Goal: Information Seeking & Learning: Learn about a topic

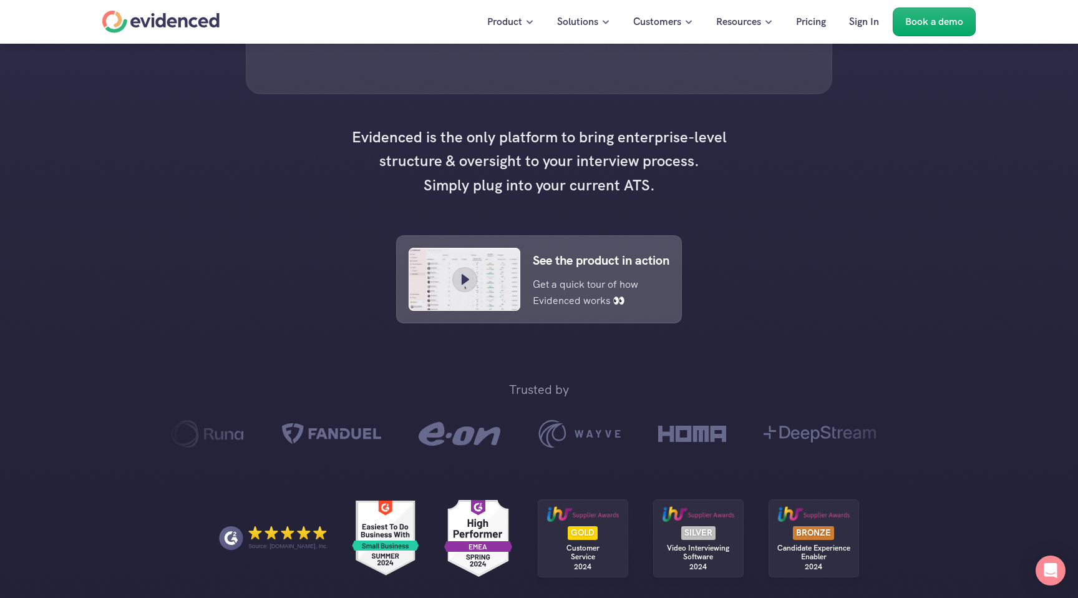
scroll to position [452, 0]
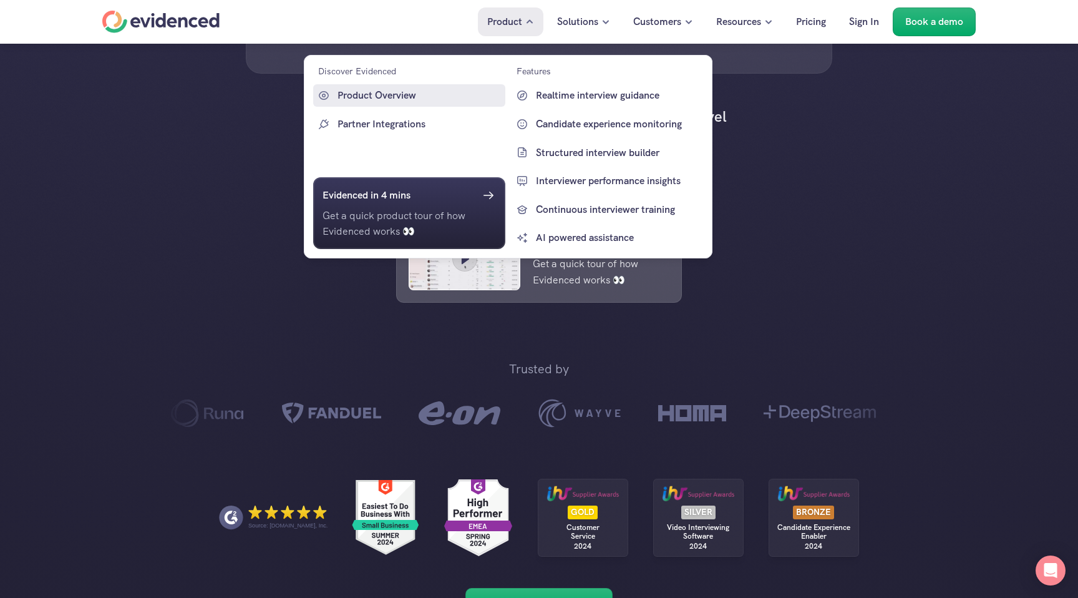
click at [407, 95] on p "Product Overview" at bounding box center [420, 95] width 165 height 16
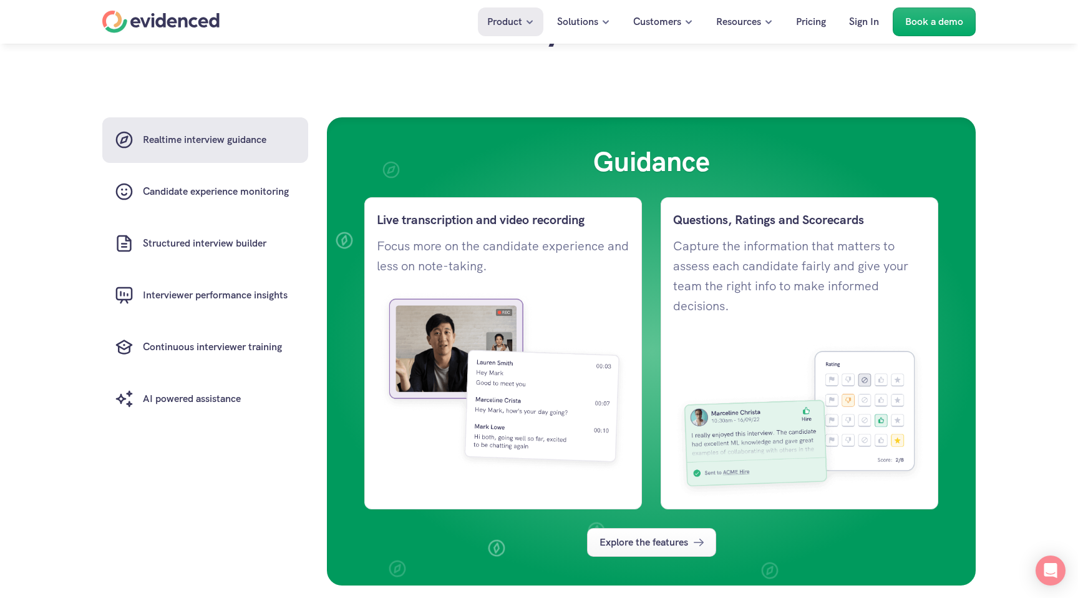
scroll to position [887, 0]
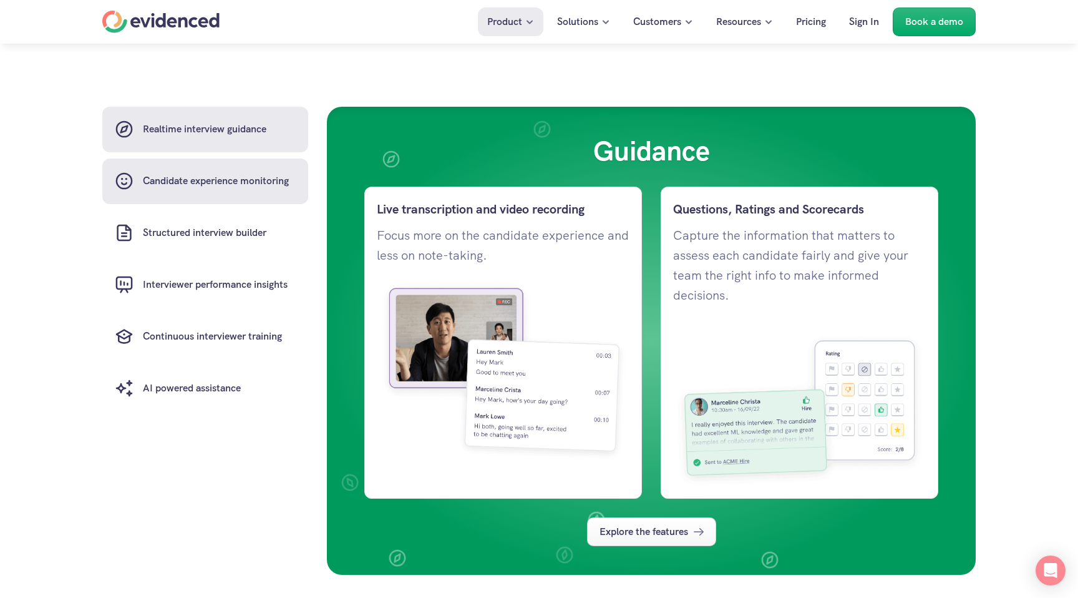
click at [256, 186] on h6 "Candidate experience monitoring" at bounding box center [216, 181] width 146 height 16
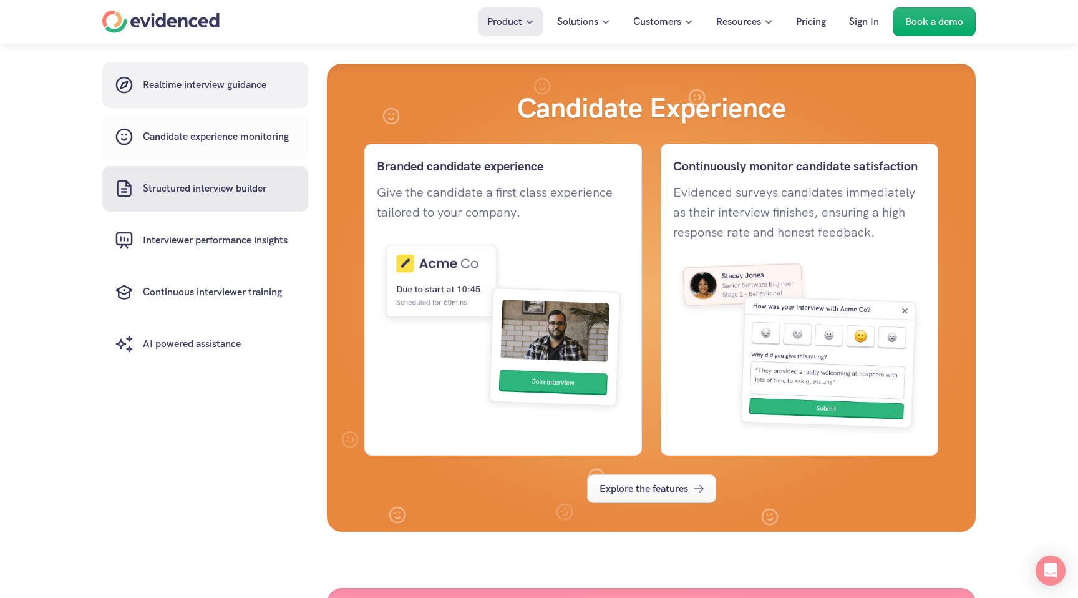
scroll to position [1454, 0]
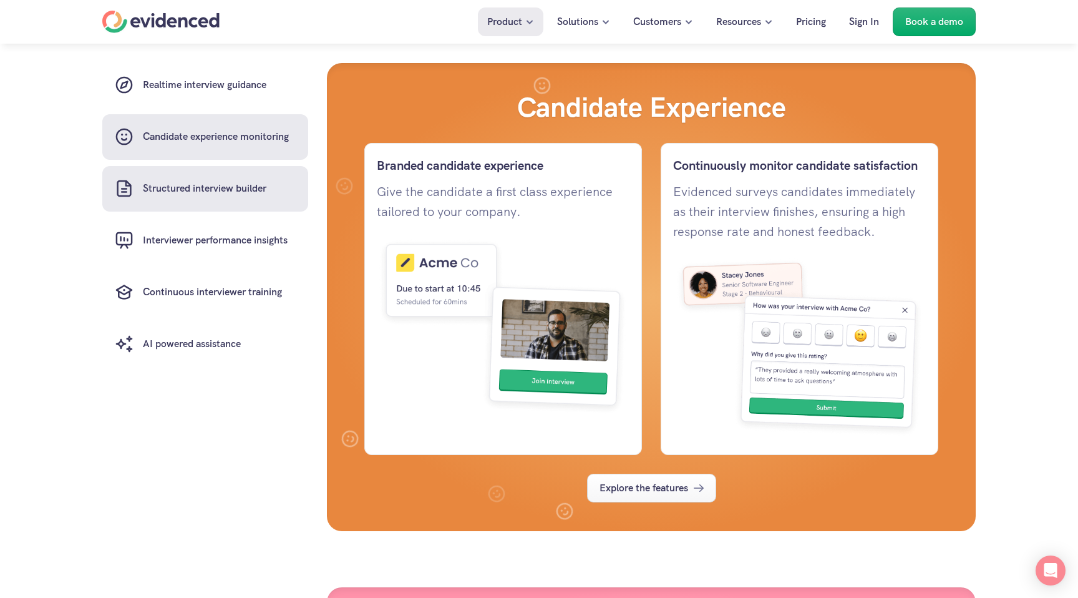
click at [256, 195] on h6 "Structured interview builder" at bounding box center [205, 189] width 124 height 16
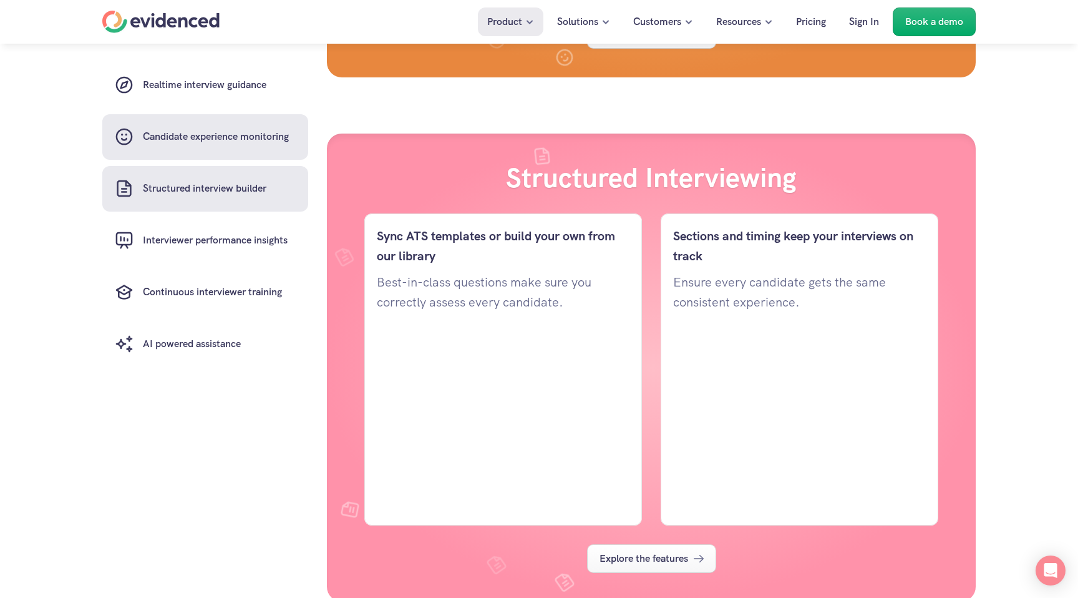
scroll to position [1979, 0]
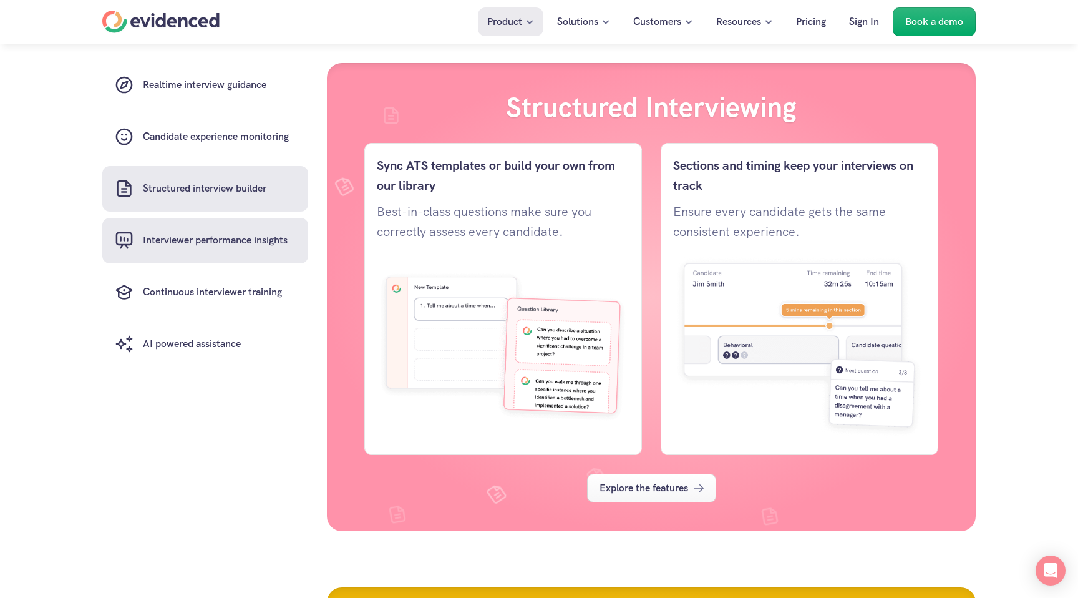
click at [251, 238] on h6 "Interviewer performance insights" at bounding box center [215, 241] width 145 height 16
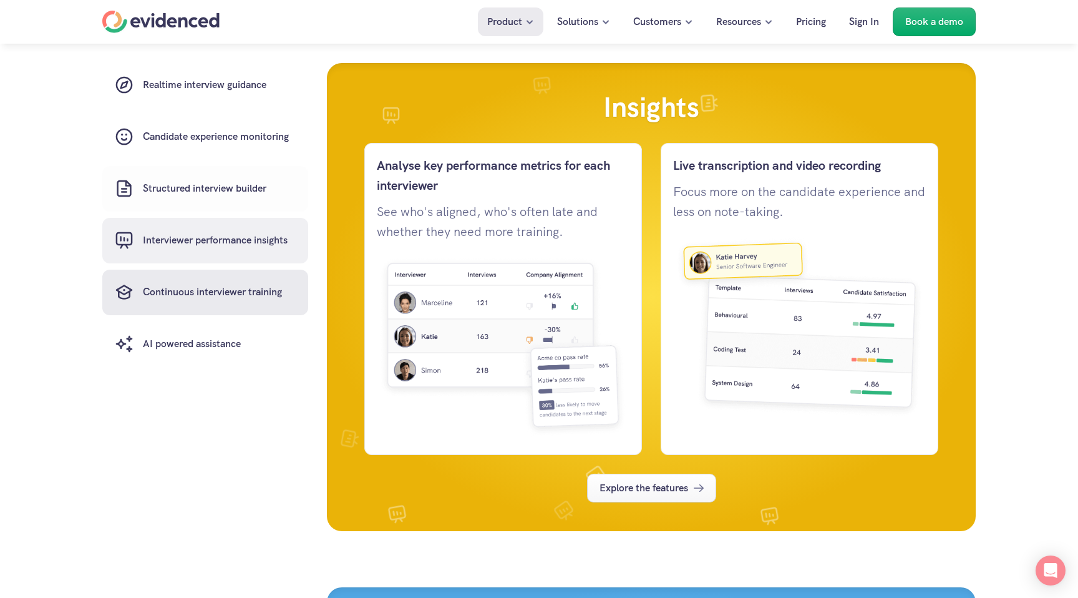
click at [247, 295] on h6 "Continuous interviewer training" at bounding box center [212, 293] width 139 height 16
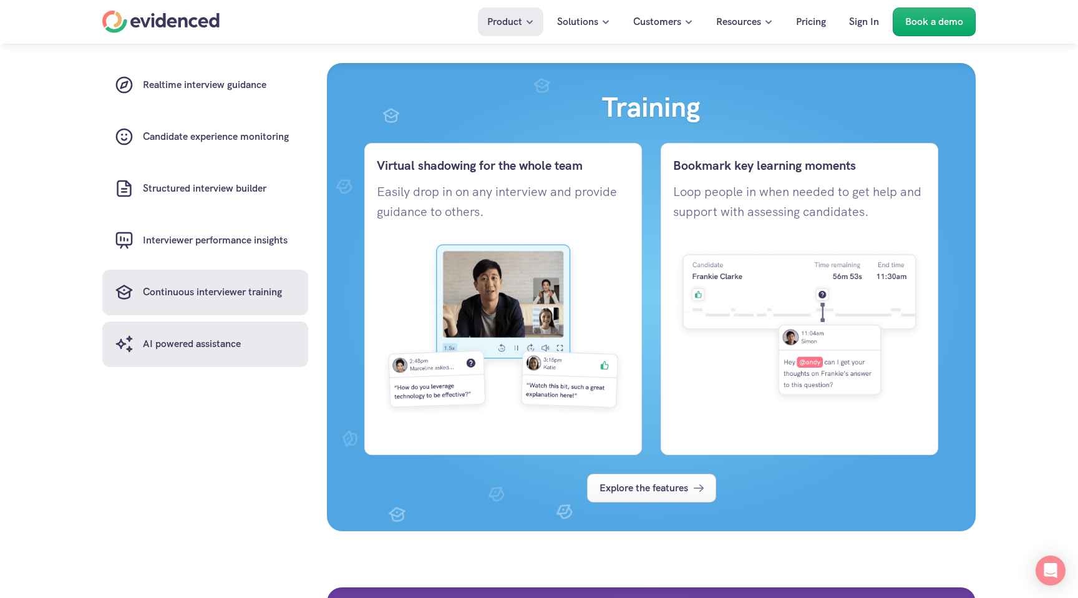
click at [239, 341] on h6 "AI powered assistance" at bounding box center [192, 344] width 98 height 16
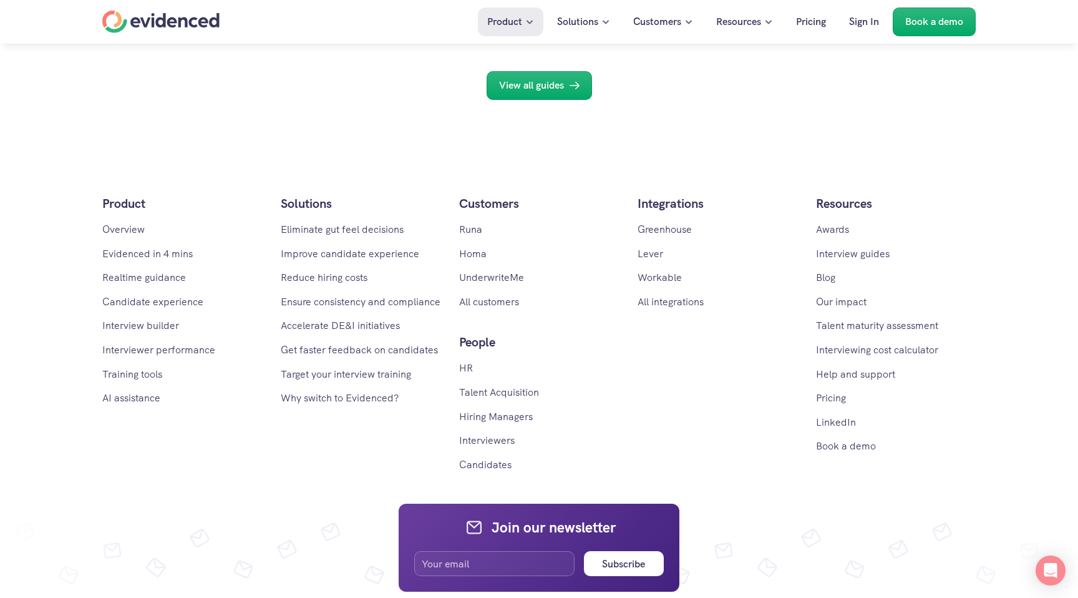
scroll to position [5242, 0]
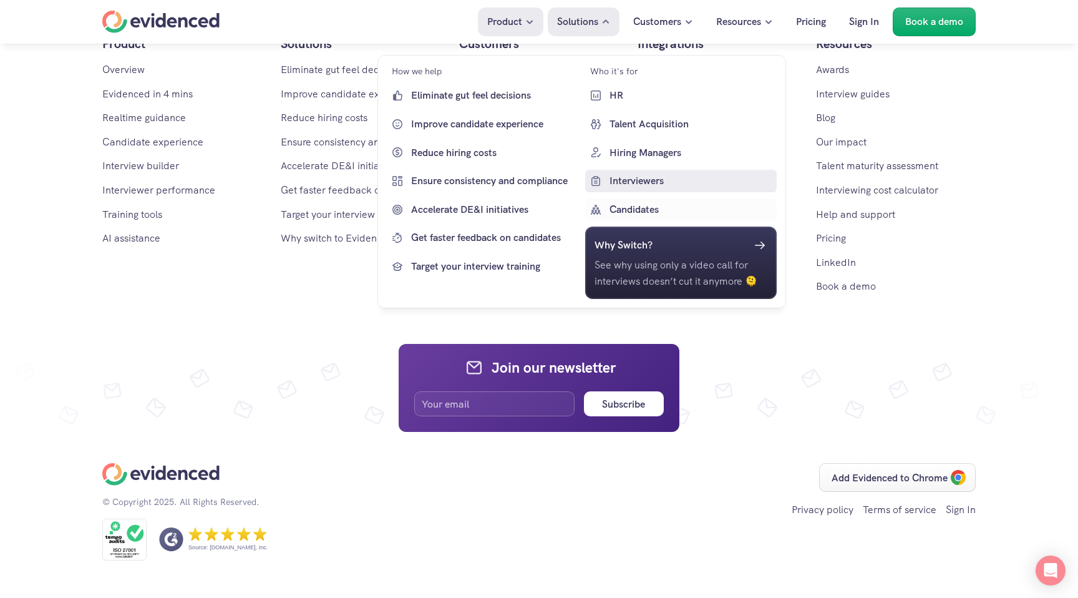
click at [643, 183] on p "Interviewers" at bounding box center [691, 181] width 165 height 16
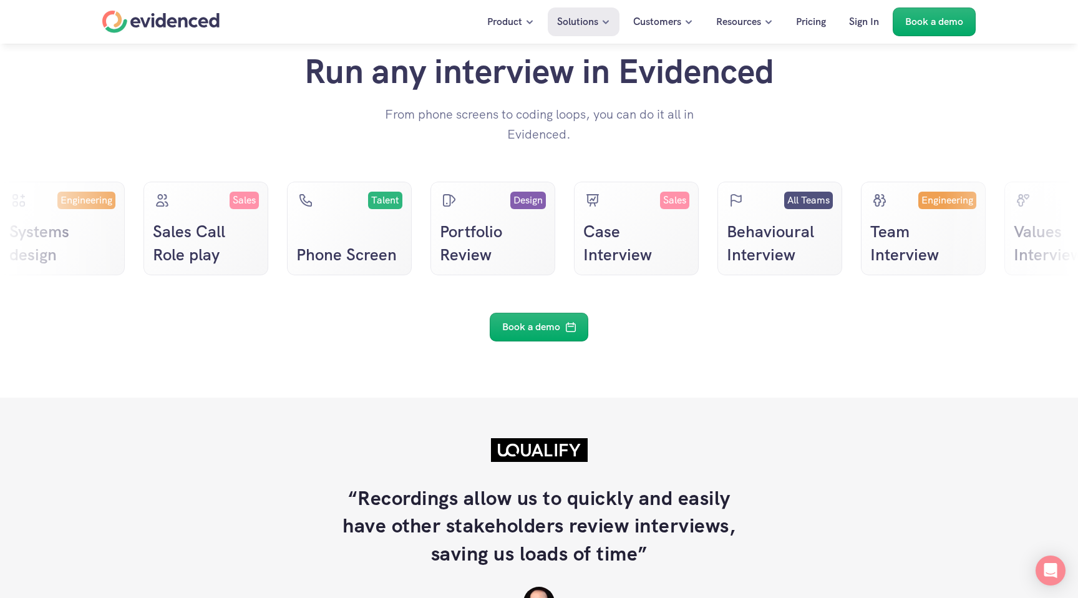
scroll to position [2241, 0]
